Goal: Navigation & Orientation: Understand site structure

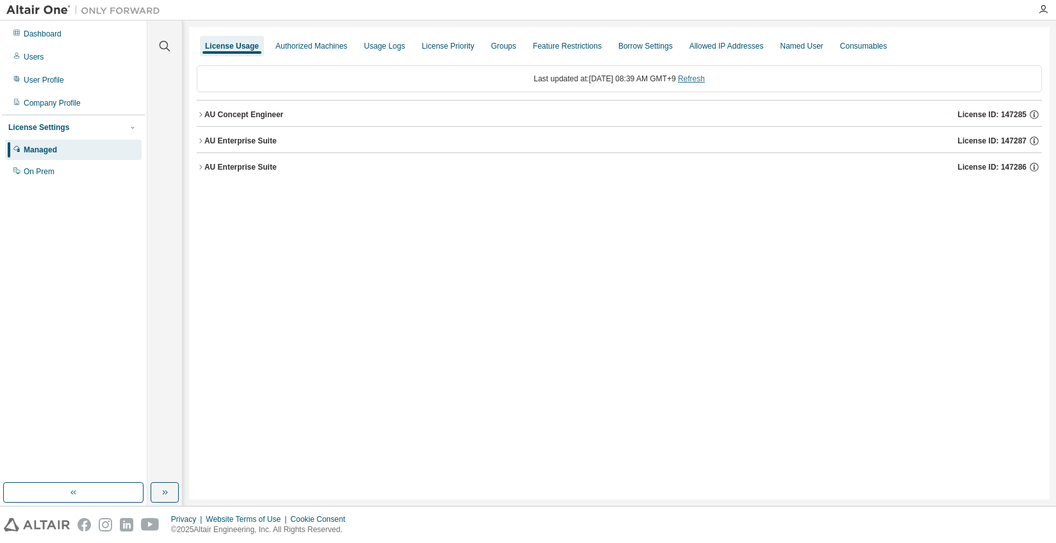
click at [705, 81] on link "Refresh" at bounding box center [691, 78] width 27 height 9
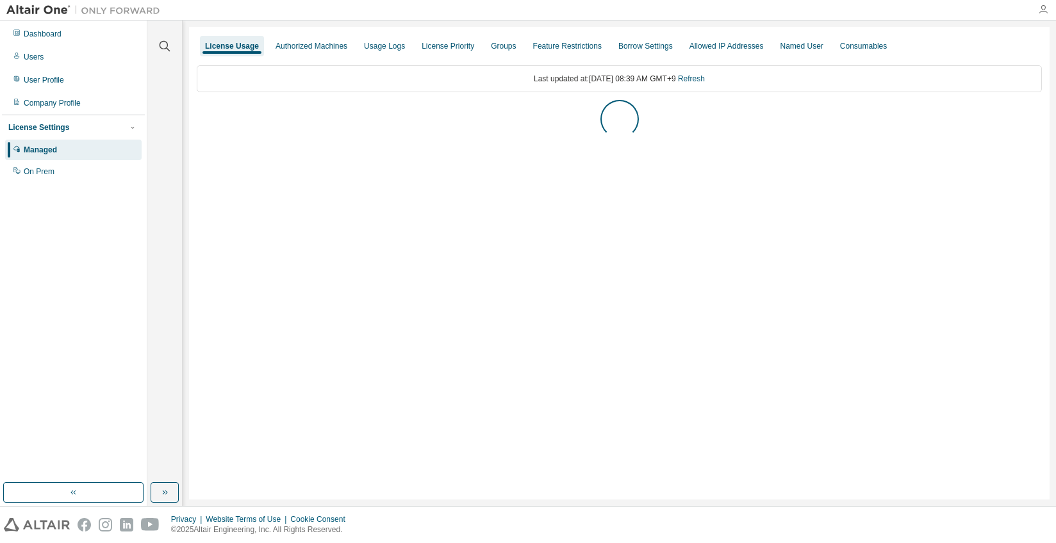
click at [1041, 8] on icon "button" at bounding box center [1043, 9] width 10 height 10
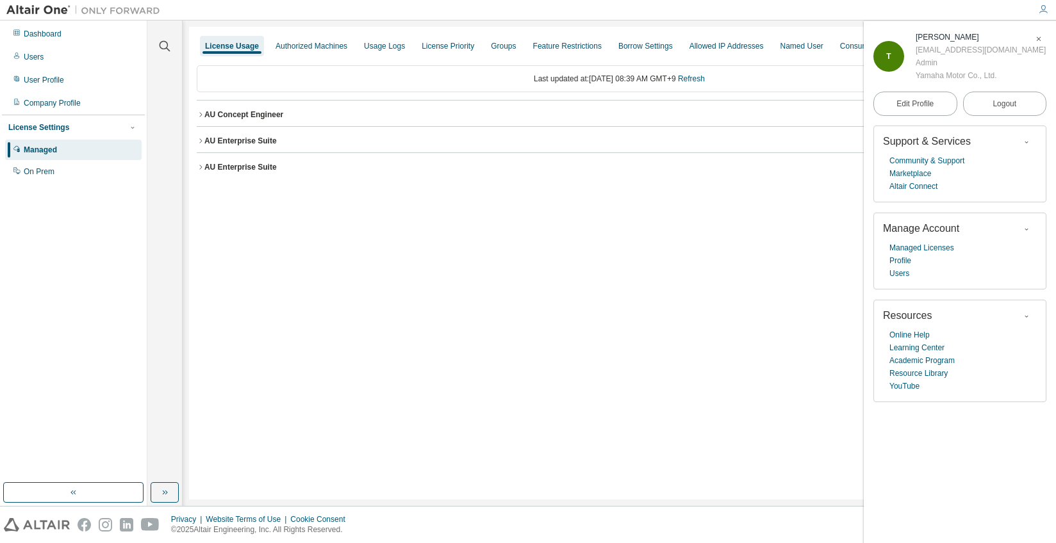
click at [682, 270] on div "License Usage Authorized Machines Usage Logs License Priority Groups Feature Re…" at bounding box center [619, 263] width 860 height 473
click at [57, 38] on div "Dashboard" at bounding box center [43, 34] width 38 height 10
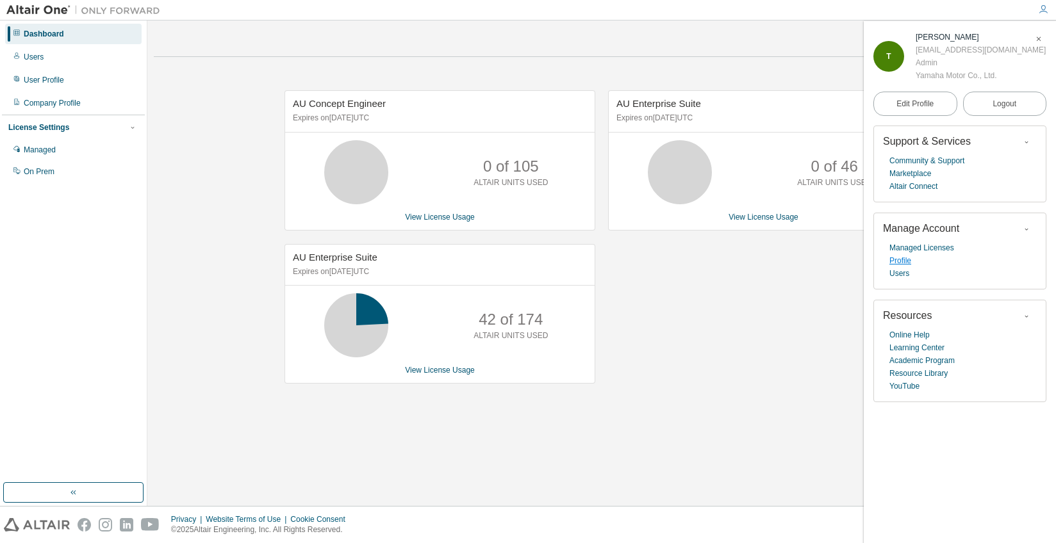
click at [910, 261] on link "Profile" at bounding box center [900, 260] width 22 height 13
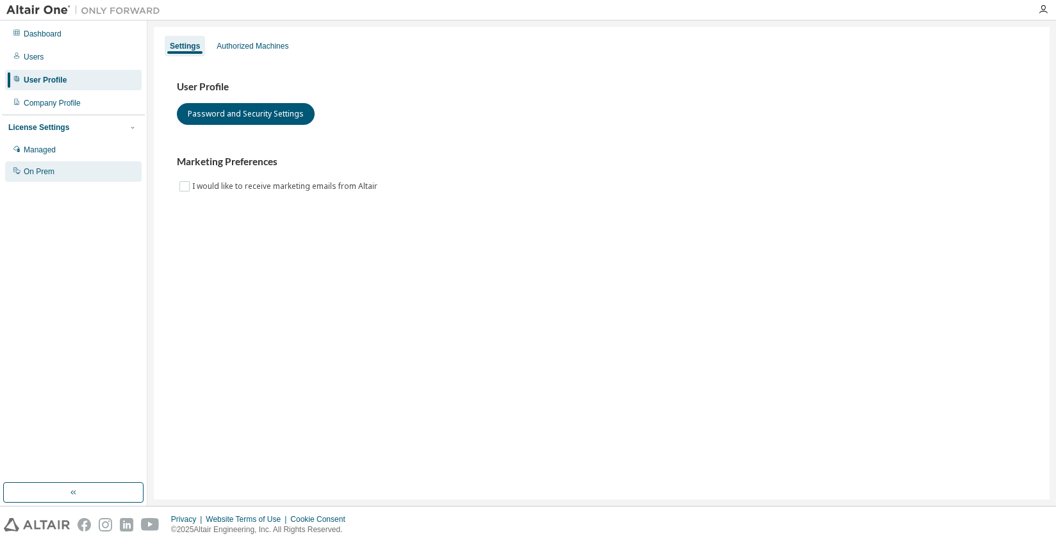
click at [77, 173] on div "On Prem" at bounding box center [73, 171] width 136 height 21
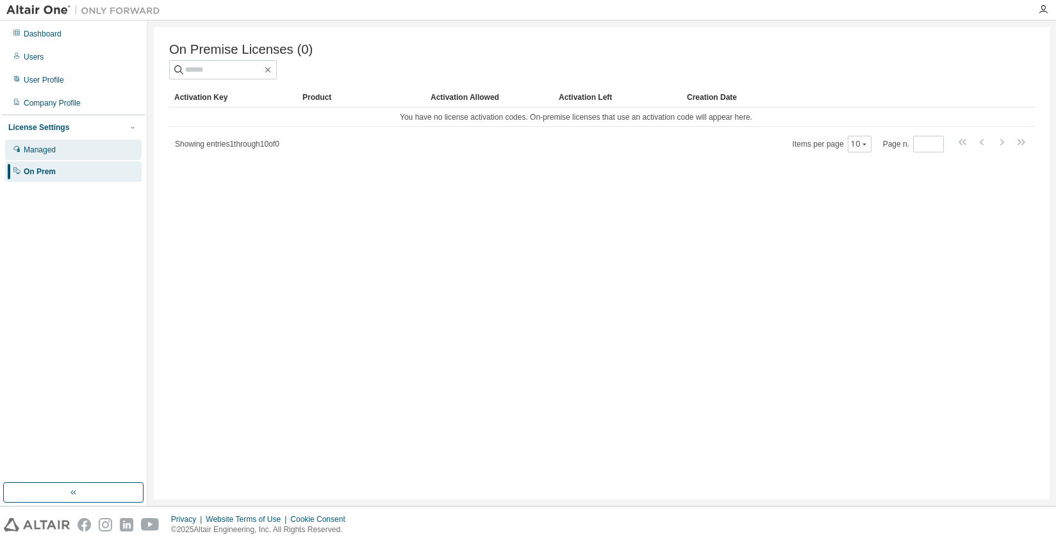
click at [83, 152] on div "Managed" at bounding box center [73, 150] width 136 height 21
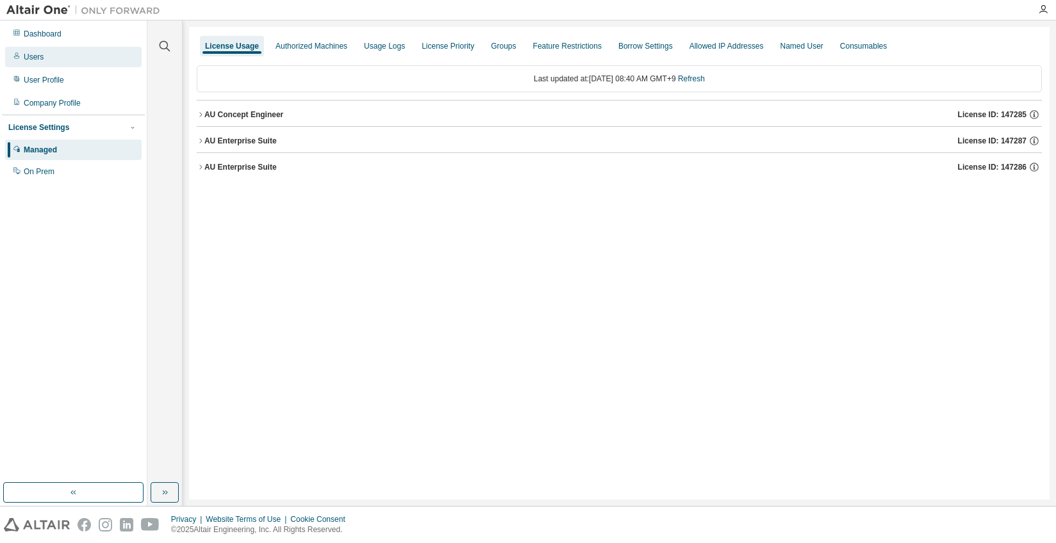
click at [83, 56] on div "Users" at bounding box center [73, 57] width 136 height 21
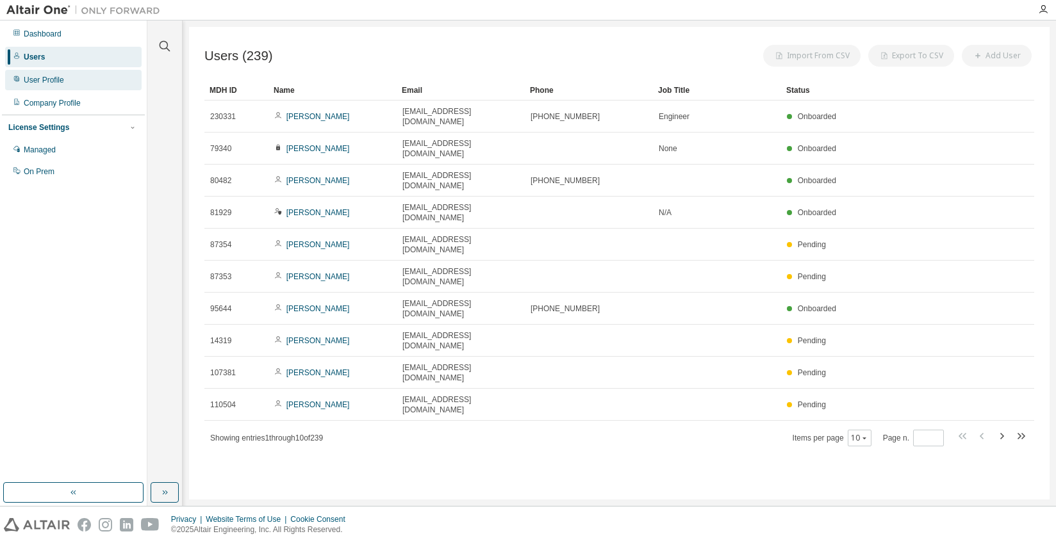
click at [79, 76] on div "User Profile" at bounding box center [73, 80] width 136 height 21
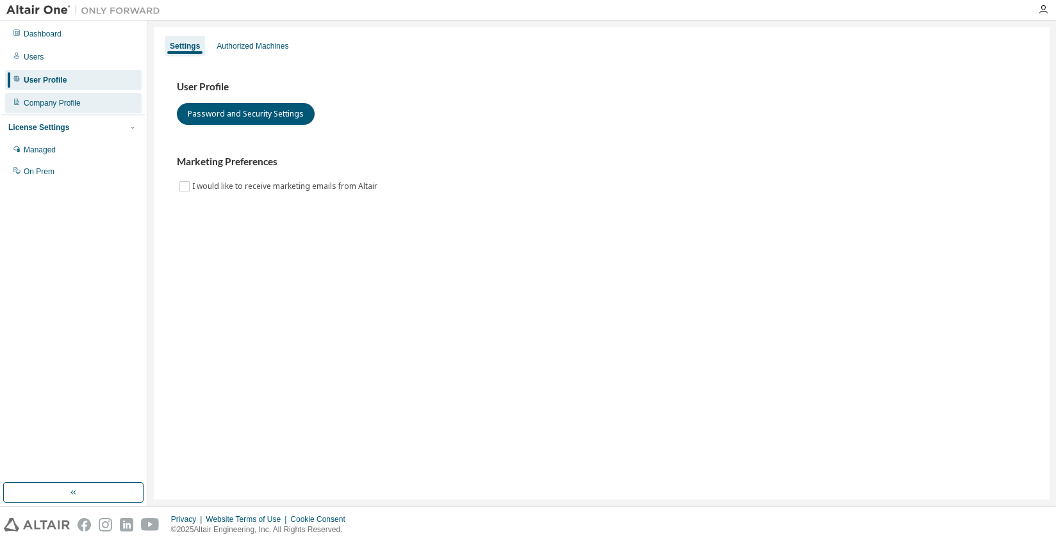
click at [79, 98] on div "Company Profile" at bounding box center [52, 103] width 57 height 10
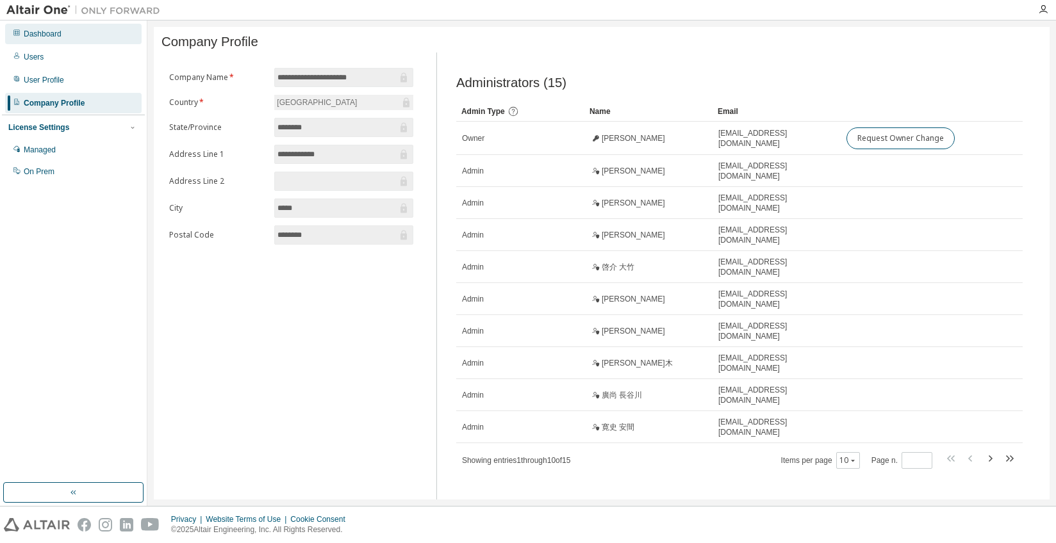
click at [65, 37] on div "Dashboard" at bounding box center [73, 34] width 136 height 21
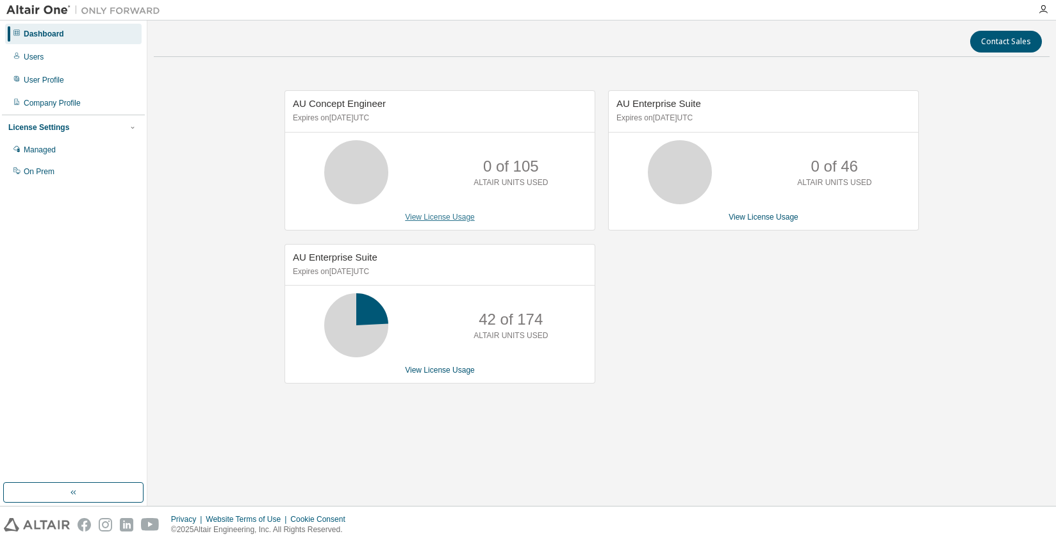
click at [462, 218] on link "View License Usage" at bounding box center [440, 217] width 70 height 9
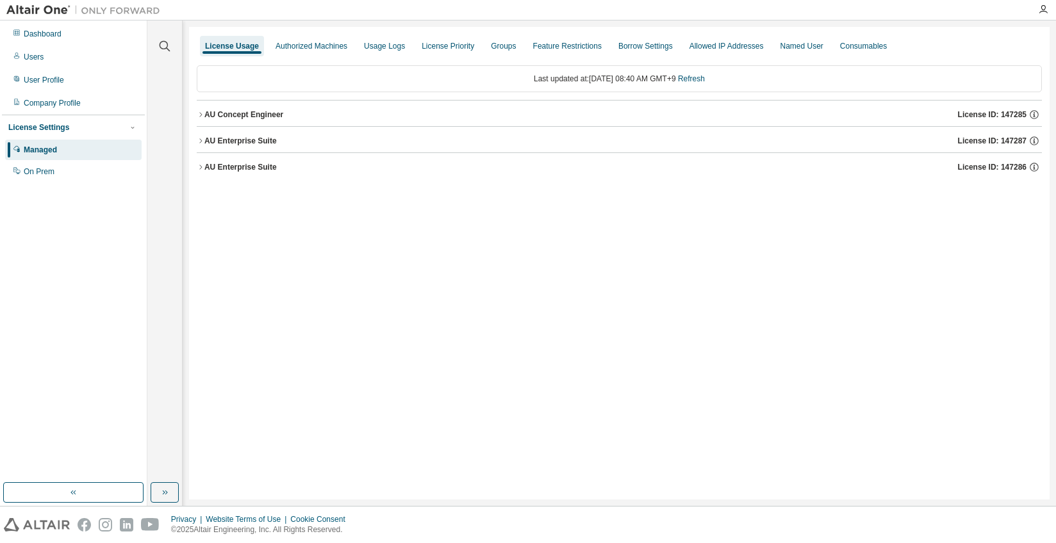
click at [258, 111] on div "AU Concept Engineer" at bounding box center [243, 115] width 79 height 10
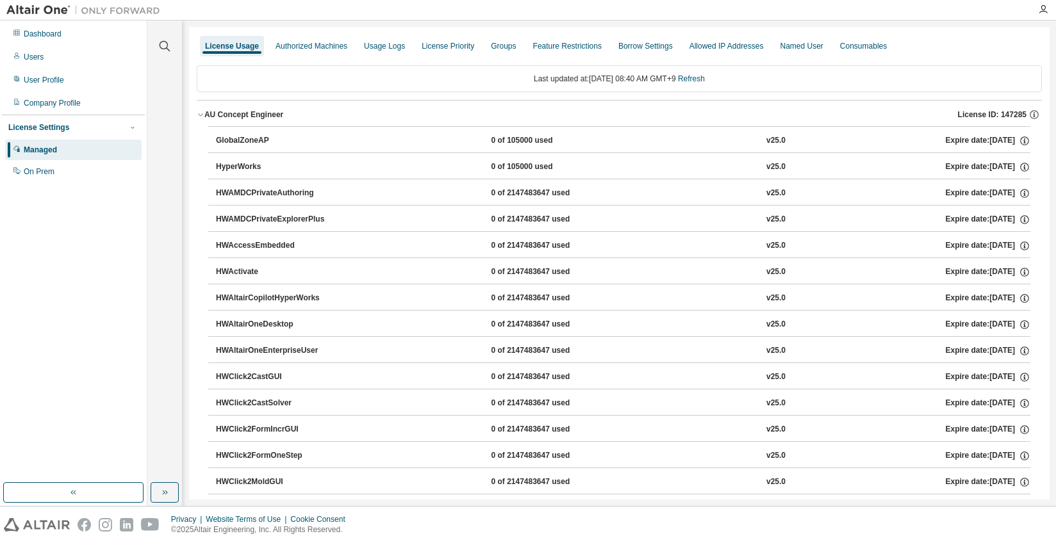
click at [199, 113] on icon "button" at bounding box center [201, 115] width 8 height 8
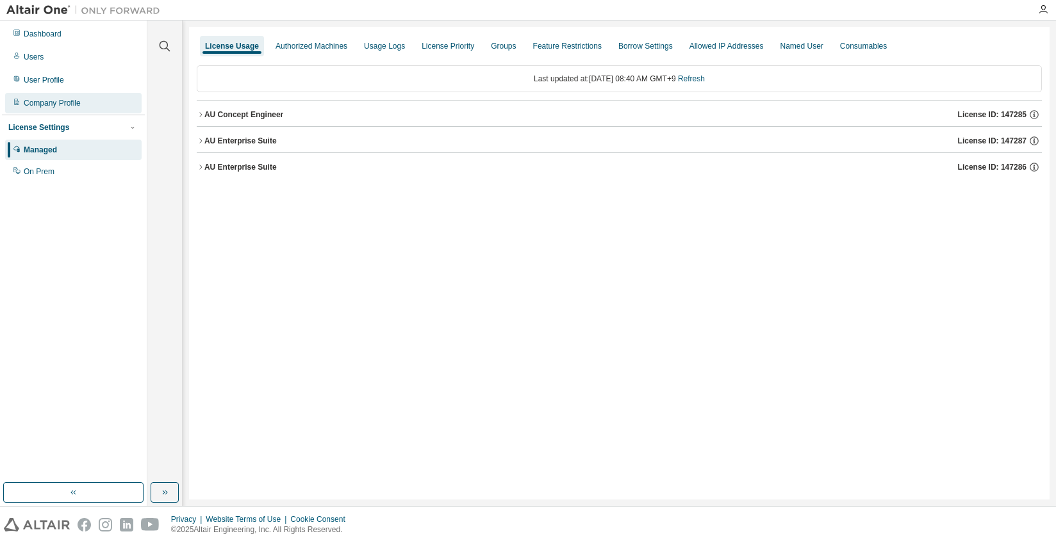
click at [61, 100] on div "Company Profile" at bounding box center [52, 103] width 57 height 10
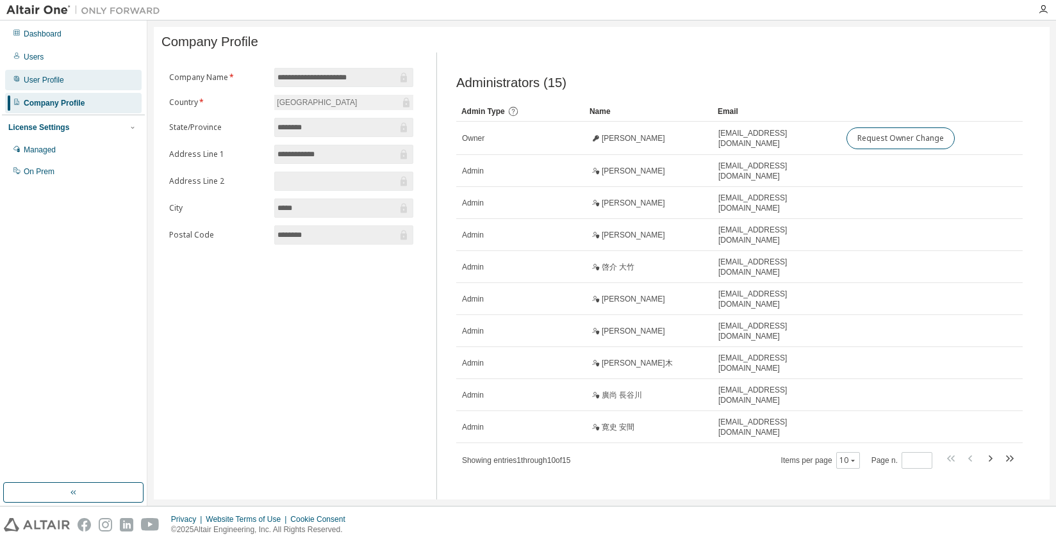
click at [52, 77] on div "User Profile" at bounding box center [44, 80] width 40 height 10
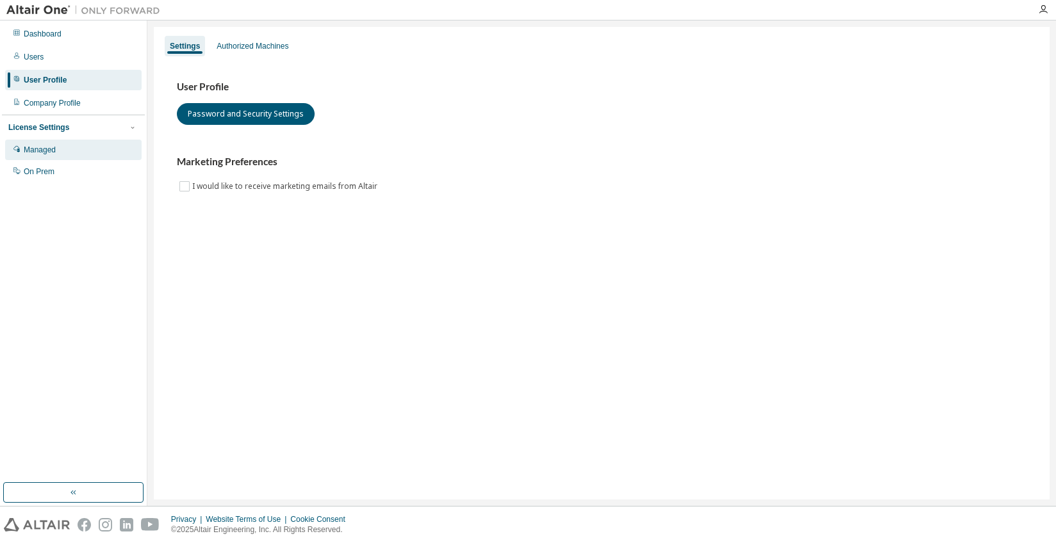
click at [47, 156] on div "Managed" at bounding box center [73, 150] width 136 height 21
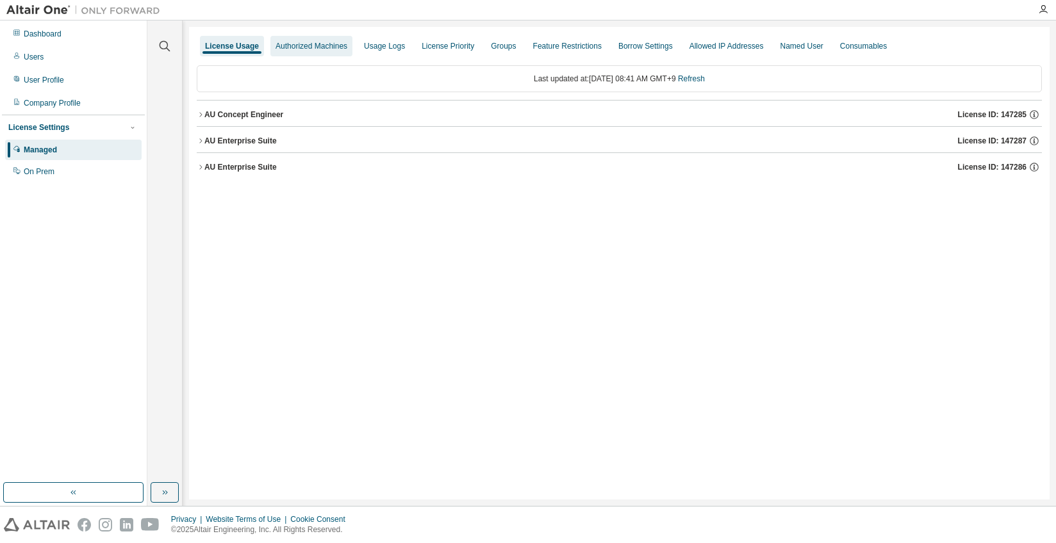
click at [332, 49] on div "Authorized Machines" at bounding box center [312, 46] width 72 height 10
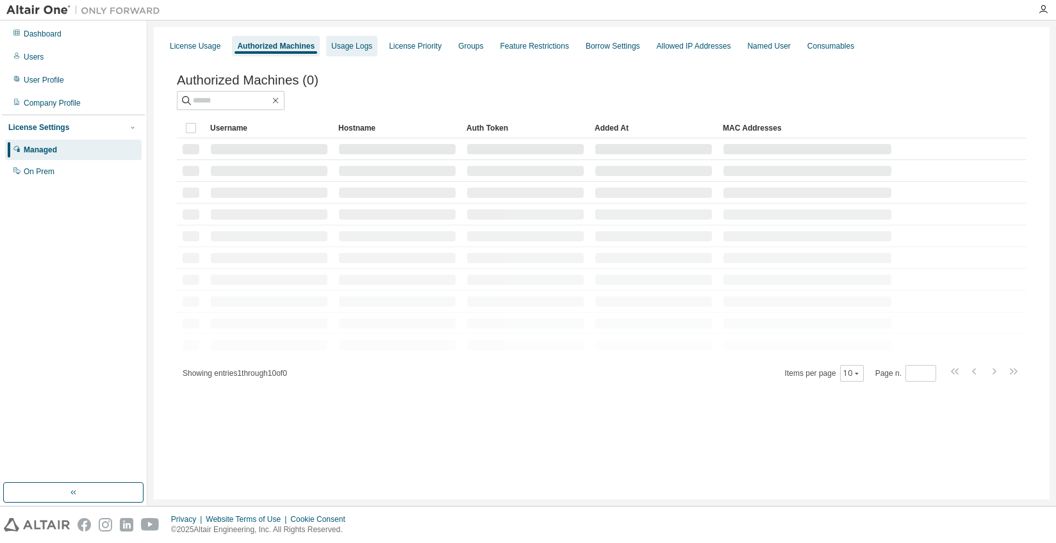
click at [356, 42] on div "Usage Logs" at bounding box center [351, 46] width 41 height 10
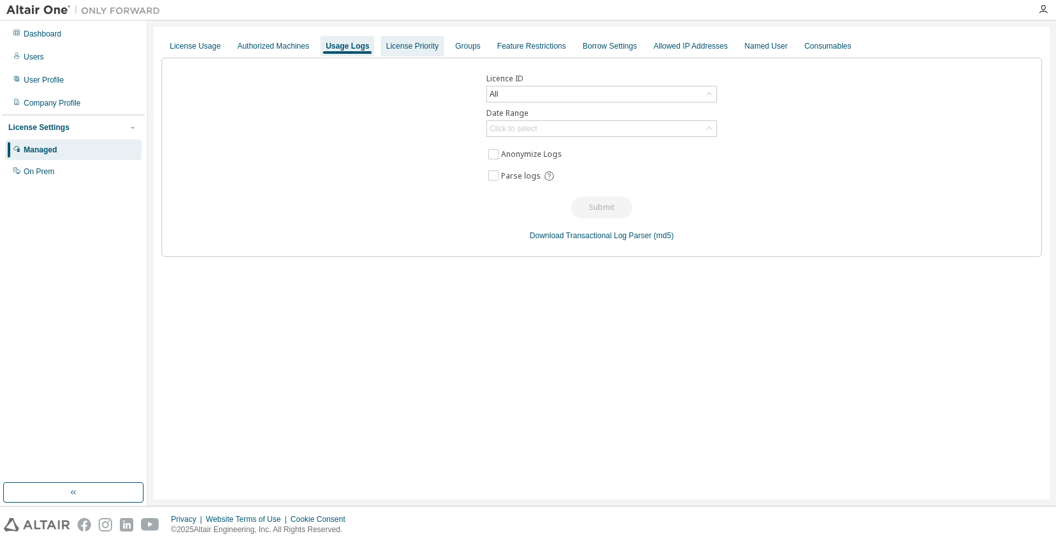
click at [398, 45] on div "License Priority" at bounding box center [412, 46] width 53 height 10
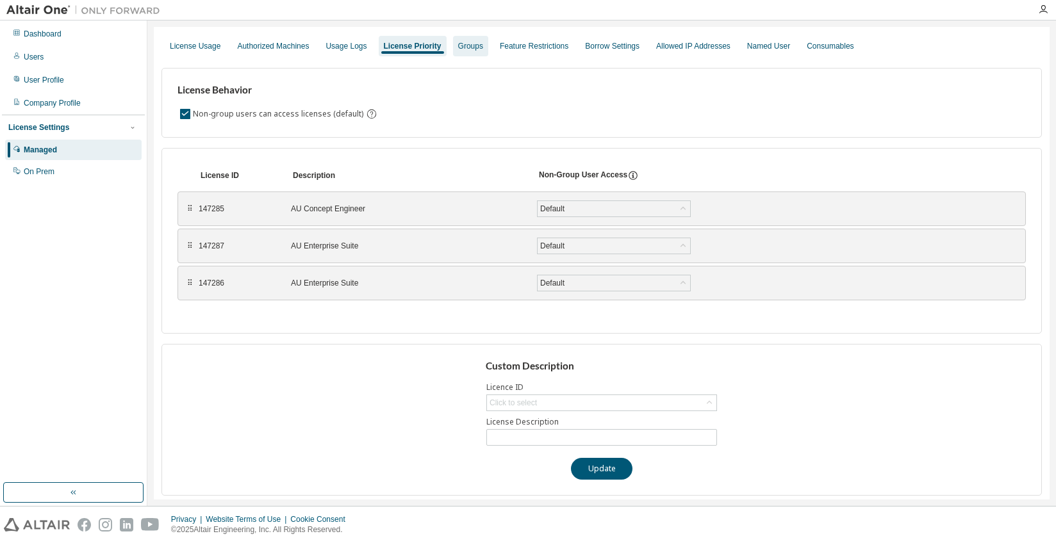
click at [461, 48] on div "Groups" at bounding box center [470, 46] width 25 height 10
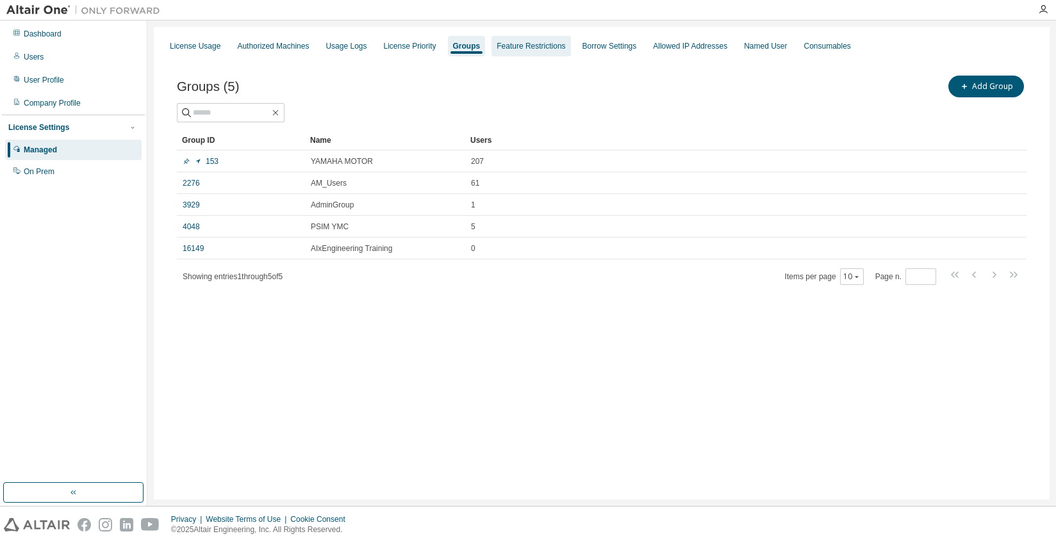
click at [517, 48] on div "Feature Restrictions" at bounding box center [531, 46] width 69 height 10
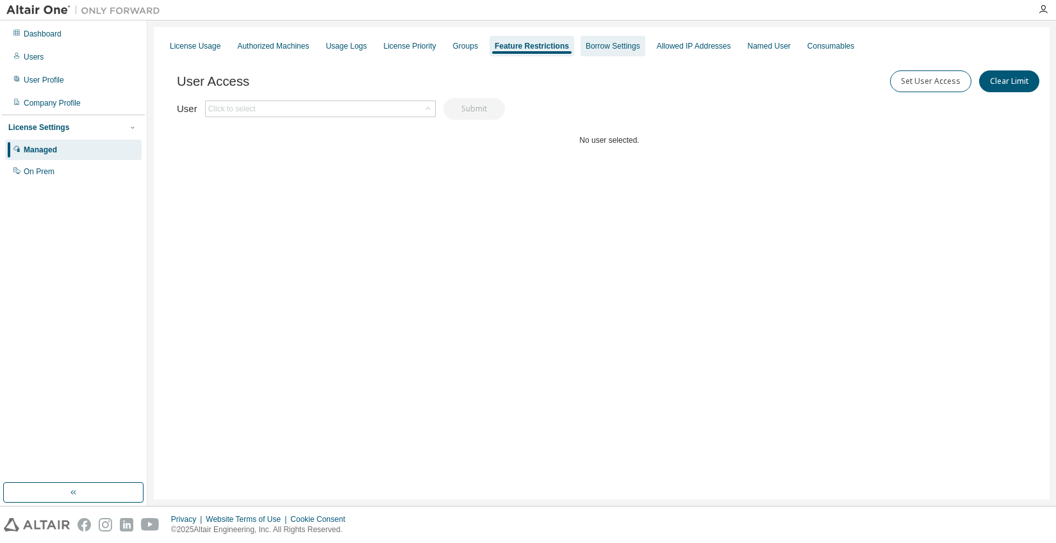
click at [592, 49] on div "Borrow Settings" at bounding box center [613, 46] width 54 height 10
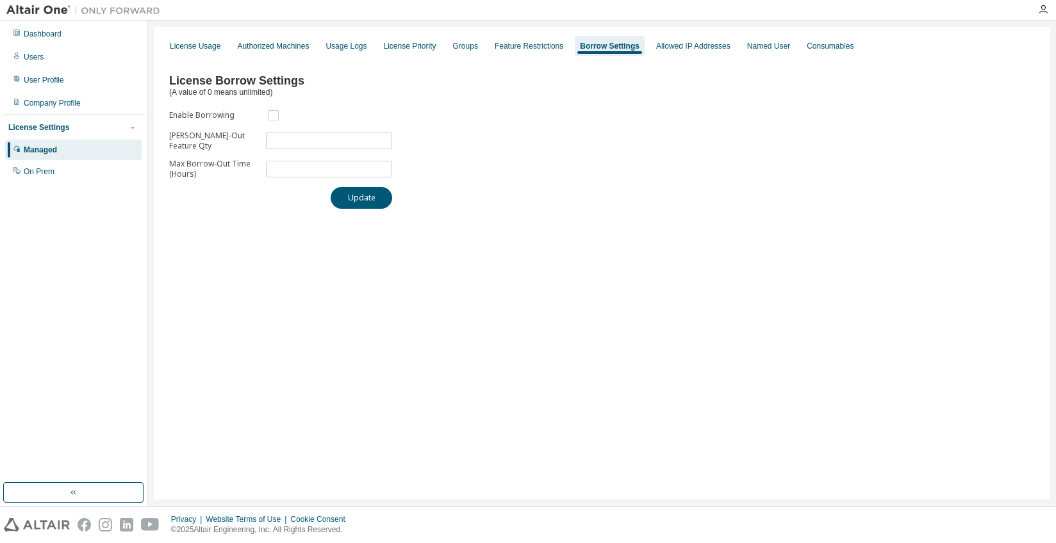
click at [588, 198] on div "License Borrow Settings (A value of 0 means unlimited) Enable Borrowing Max Bor…" at bounding box center [601, 137] width 880 height 159
click at [660, 51] on div "Allowed IP Addresses" at bounding box center [693, 46] width 74 height 10
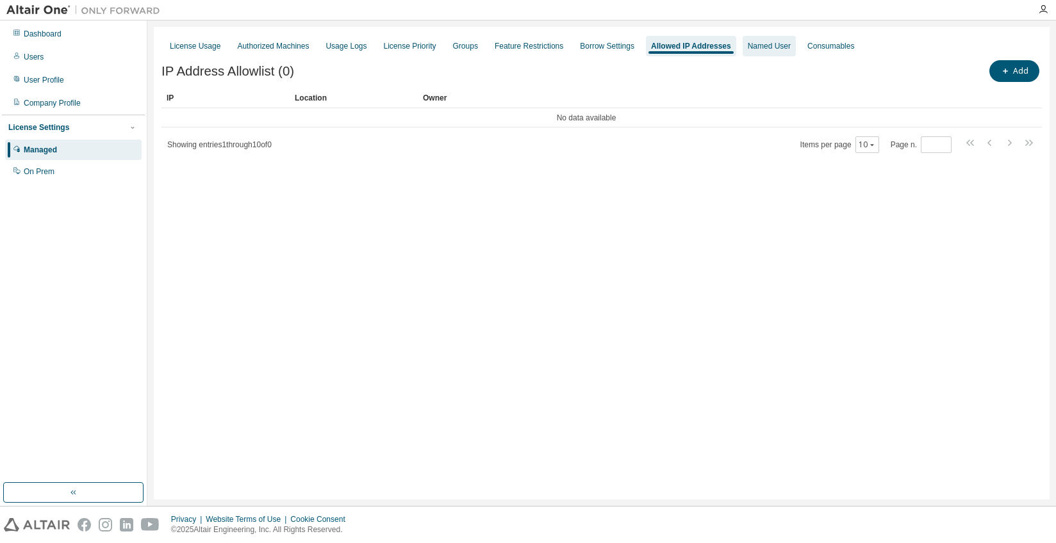
click at [750, 40] on div "Named User" at bounding box center [769, 46] width 53 height 21
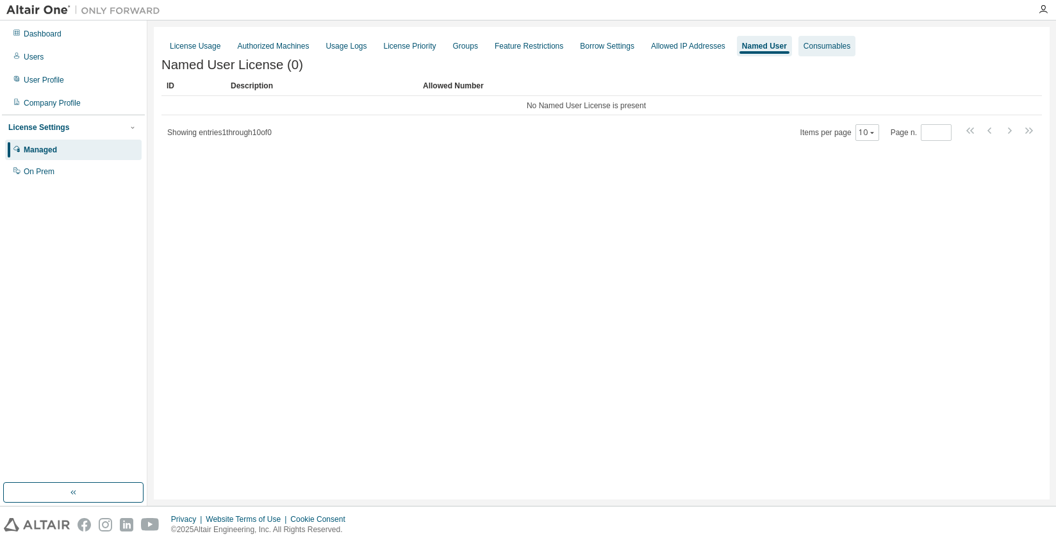
click at [815, 45] on div "Consumables" at bounding box center [826, 46] width 47 height 10
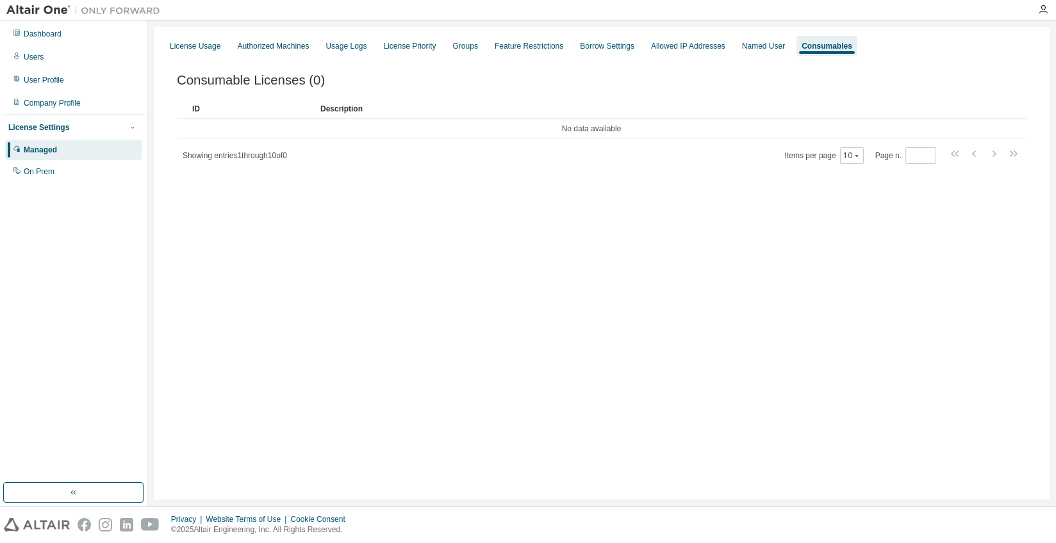
click at [440, 391] on div "License Usage Authorized Machines Usage Logs License Priority Groups Feature Re…" at bounding box center [602, 263] width 896 height 473
